Goal: Information Seeking & Learning: Learn about a topic

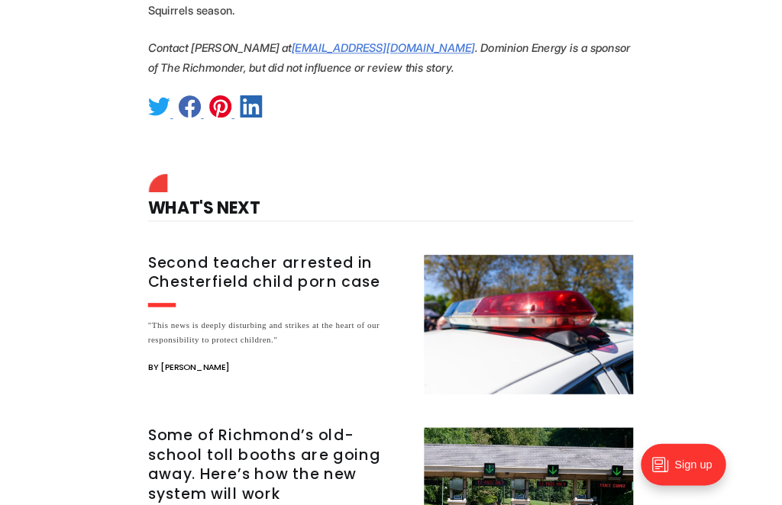
scroll to position [983, 0]
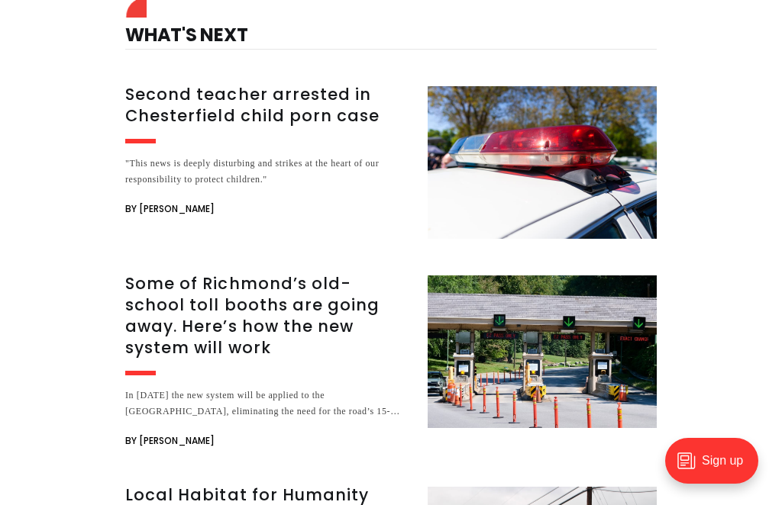
scroll to position [1221, 0]
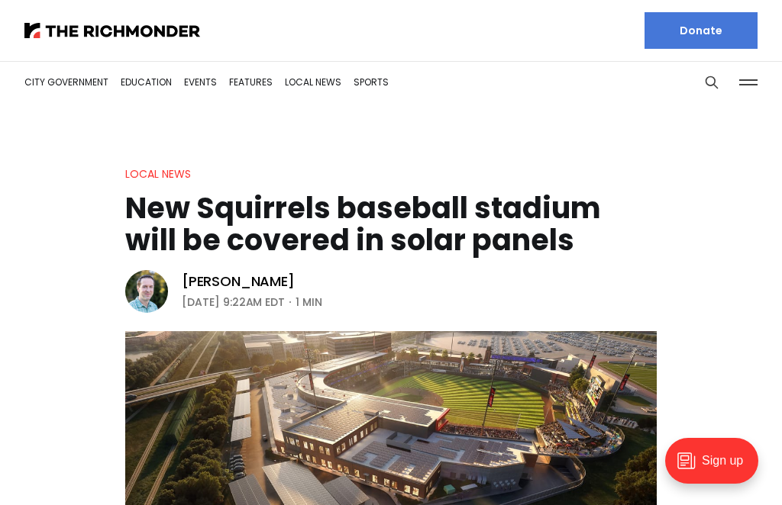
click at [98, 37] on img at bounding box center [112, 30] width 176 height 15
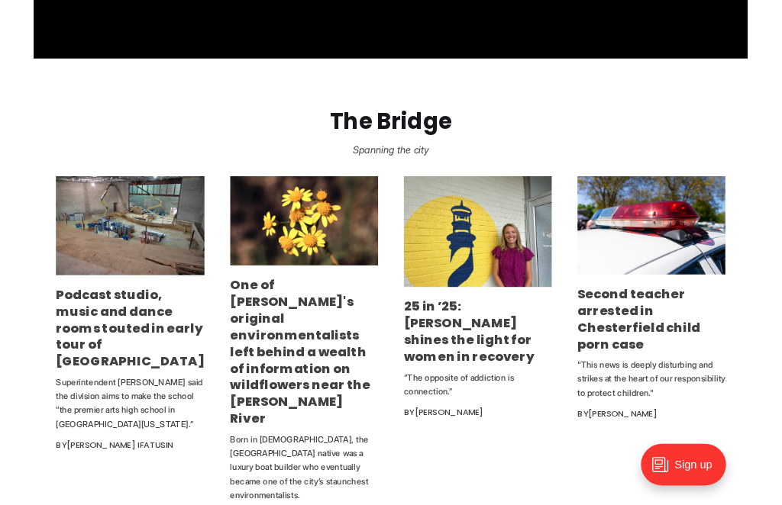
scroll to position [813, 0]
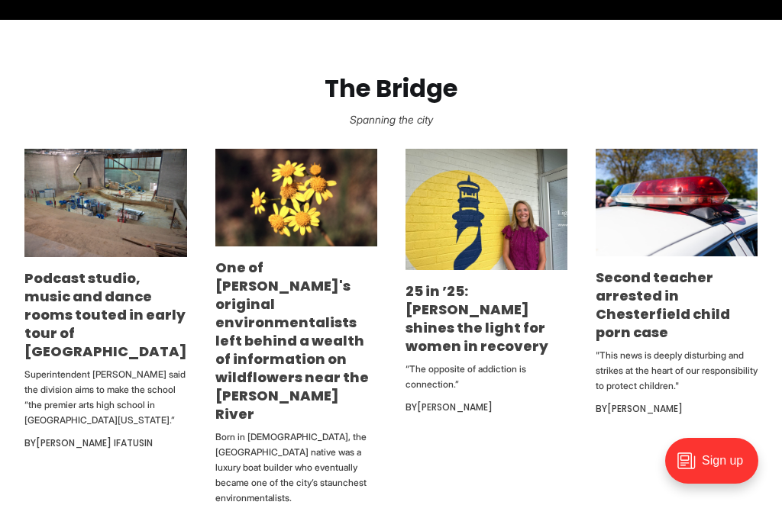
click at [646, 357] on p ""This news is deeply disturbing and strikes at the heart of our responsibility …" at bounding box center [676, 371] width 162 height 46
click at [662, 312] on link "Second teacher arrested in Chesterfield child porn case" at bounding box center [662, 305] width 134 height 74
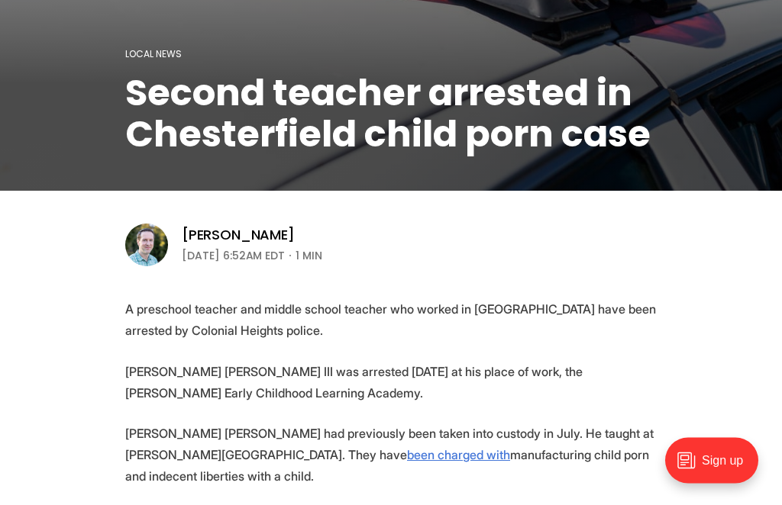
scroll to position [295, 0]
